Goal: Task Accomplishment & Management: Use online tool/utility

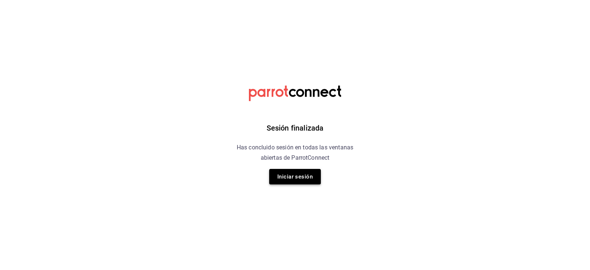
click at [306, 176] on button "Iniciar sesión" at bounding box center [295, 176] width 52 height 15
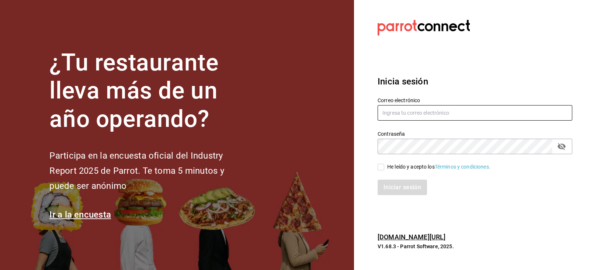
type input "admon@hotelespuntomx.com"
click at [384, 167] on span "He leído y acepto los Términos y condiciones." at bounding box center [437, 167] width 106 height 8
click at [384, 167] on input "He leído y acepto los Términos y condiciones." at bounding box center [381, 167] width 7 height 7
checkbox input "true"
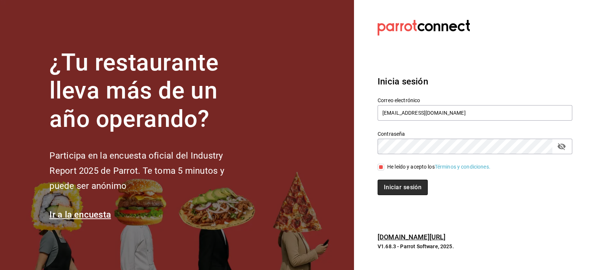
click at [400, 191] on button "Iniciar sesión" at bounding box center [403, 187] width 50 height 15
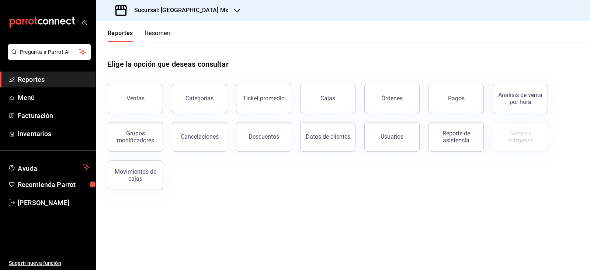
click at [197, 11] on h3 "Sucursal: [GEOGRAPHIC_DATA] Mx" at bounding box center [178, 10] width 100 height 9
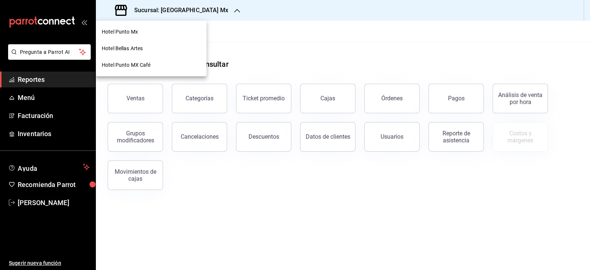
click at [144, 52] on div "Hotel Bellas Artes" at bounding box center [151, 49] width 99 height 8
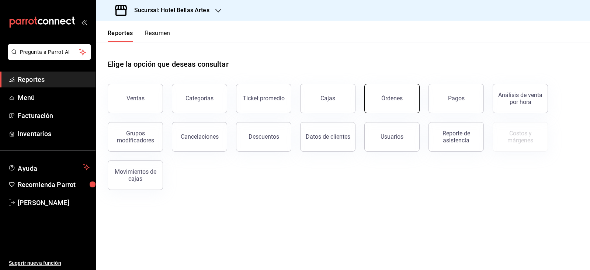
click at [373, 100] on button "Órdenes" at bounding box center [391, 99] width 55 height 30
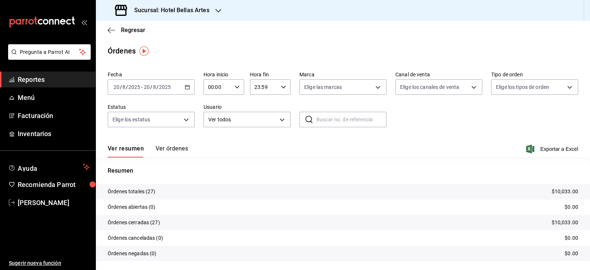
click at [145, 86] on input "20" at bounding box center [146, 87] width 7 height 6
click at [136, 189] on span "Rango de fechas" at bounding box center [142, 192] width 57 height 8
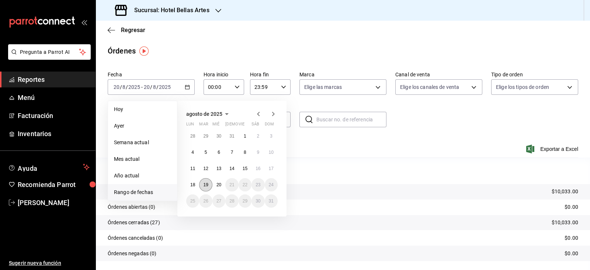
click at [207, 187] on abbr "19" at bounding box center [205, 184] width 5 height 5
click at [207, 186] on abbr "19" at bounding box center [205, 184] width 5 height 5
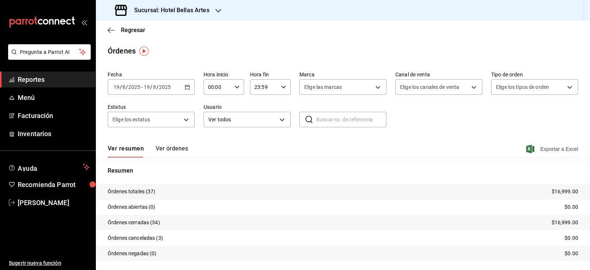
click at [543, 150] on span "Exportar a Excel" at bounding box center [553, 149] width 51 height 9
click at [136, 31] on span "Regresar" at bounding box center [133, 30] width 24 height 7
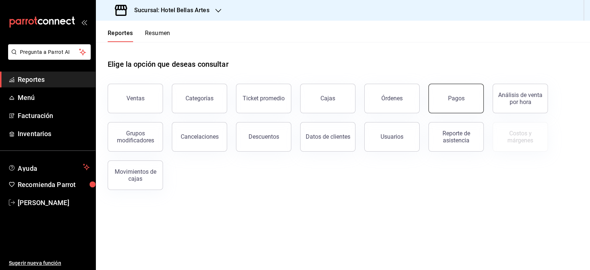
click at [439, 93] on button "Pagos" at bounding box center [456, 99] width 55 height 30
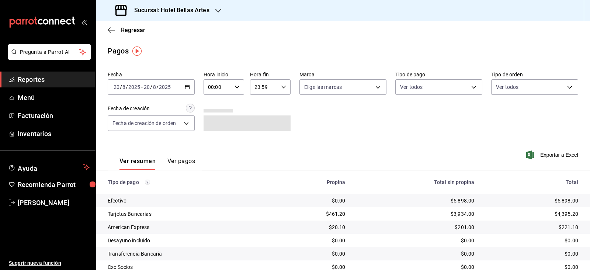
click at [141, 87] on span "-" at bounding box center [141, 87] width 1 height 6
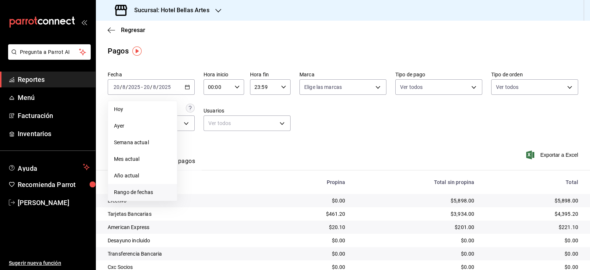
click at [152, 193] on span "Rango de fechas" at bounding box center [142, 192] width 57 height 8
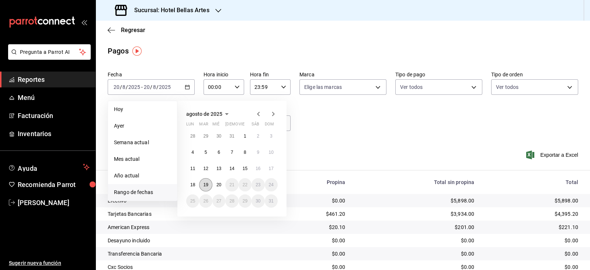
click at [209, 184] on button "19" at bounding box center [205, 184] width 13 height 13
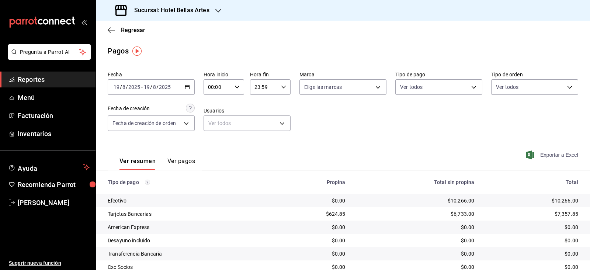
click at [554, 153] on span "Exportar a Excel" at bounding box center [553, 154] width 51 height 9
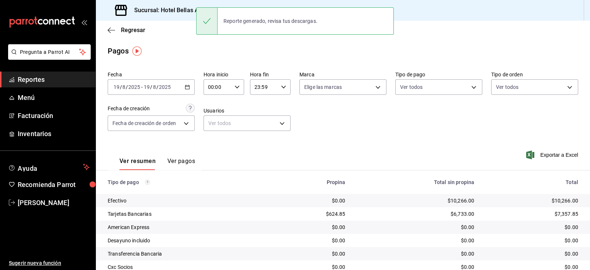
click at [224, 65] on main "Regresar Pagos Fecha [DATE] [DATE] - [DATE] [DATE] Hora inicio 00:00 Hora inici…" at bounding box center [343, 160] width 494 height 278
click at [135, 30] on span "Regresar" at bounding box center [133, 30] width 24 height 7
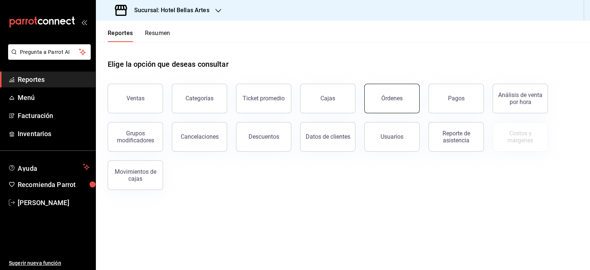
click at [382, 95] on div "Órdenes" at bounding box center [391, 98] width 21 height 7
